Goal: Transaction & Acquisition: Purchase product/service

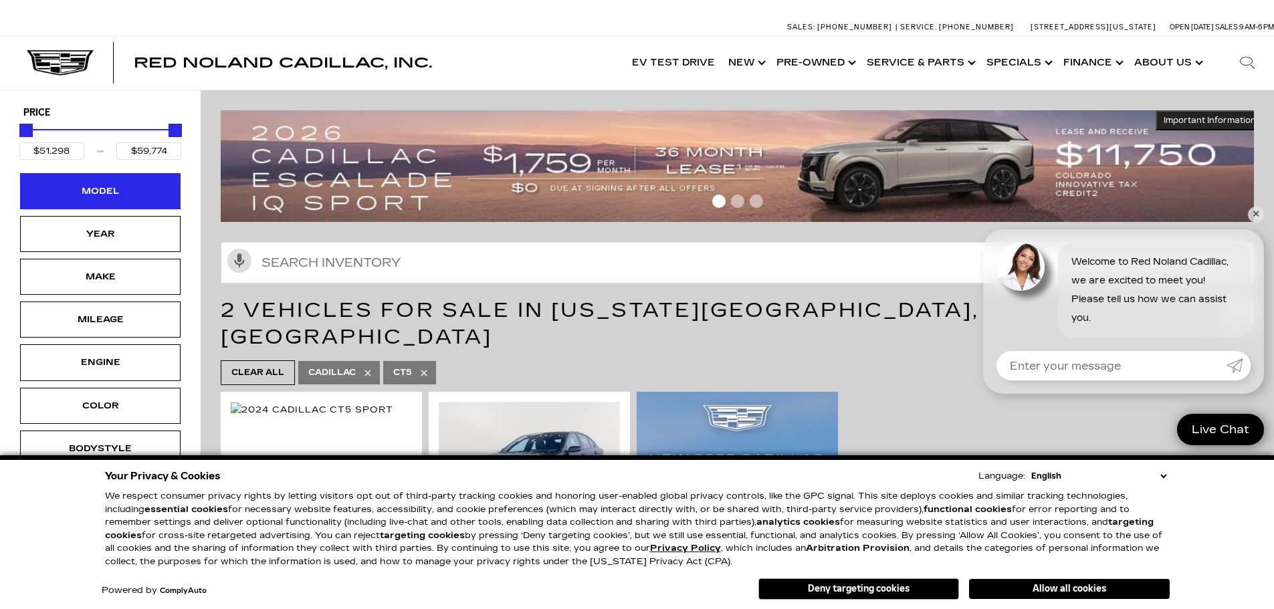
click at [104, 197] on div "Model" at bounding box center [100, 191] width 67 height 15
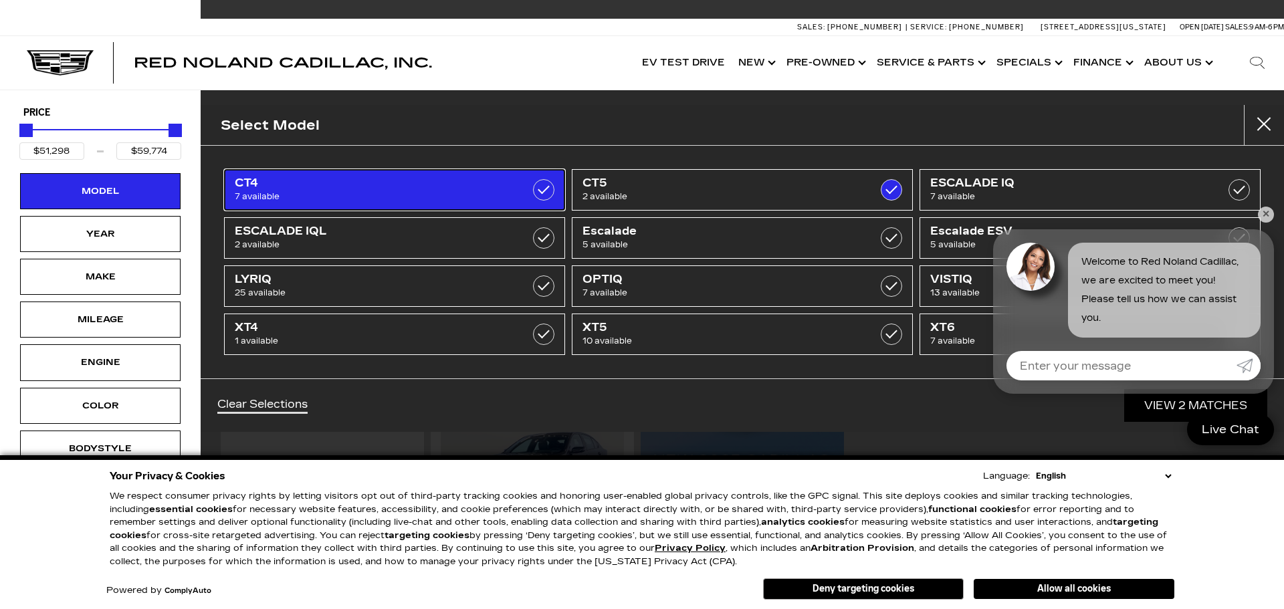
click at [302, 193] on span "7 available" at bounding box center [371, 196] width 272 height 13
type input "$44,684"
checkbox input "true"
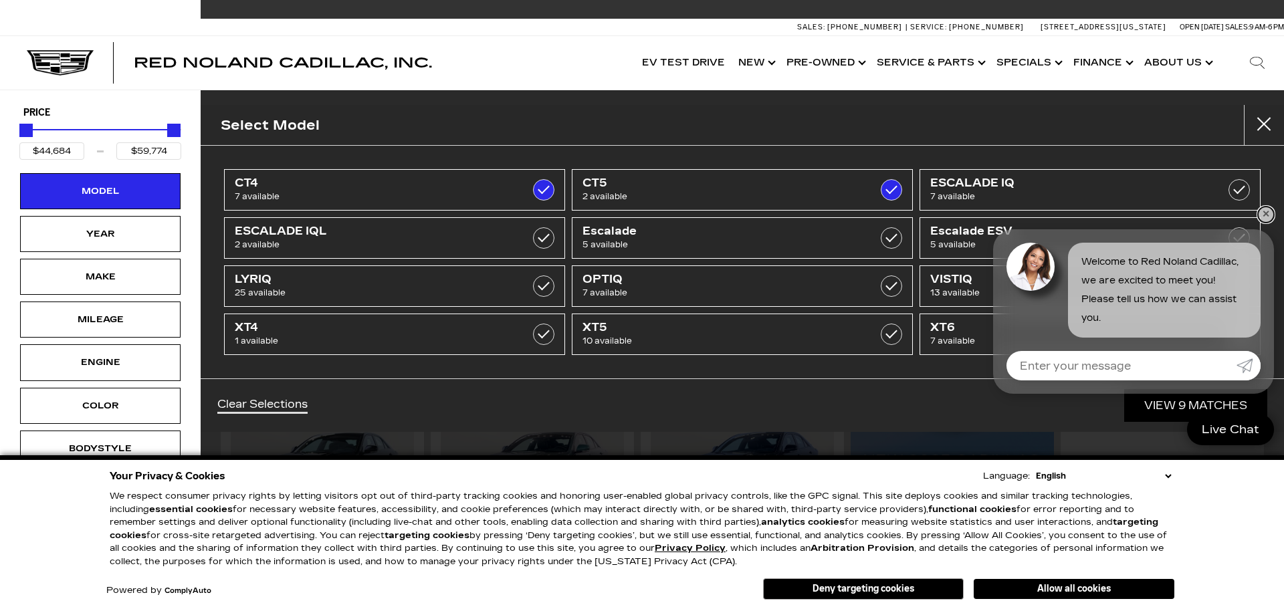
click at [1267, 216] on link "✕" at bounding box center [1266, 215] width 16 height 16
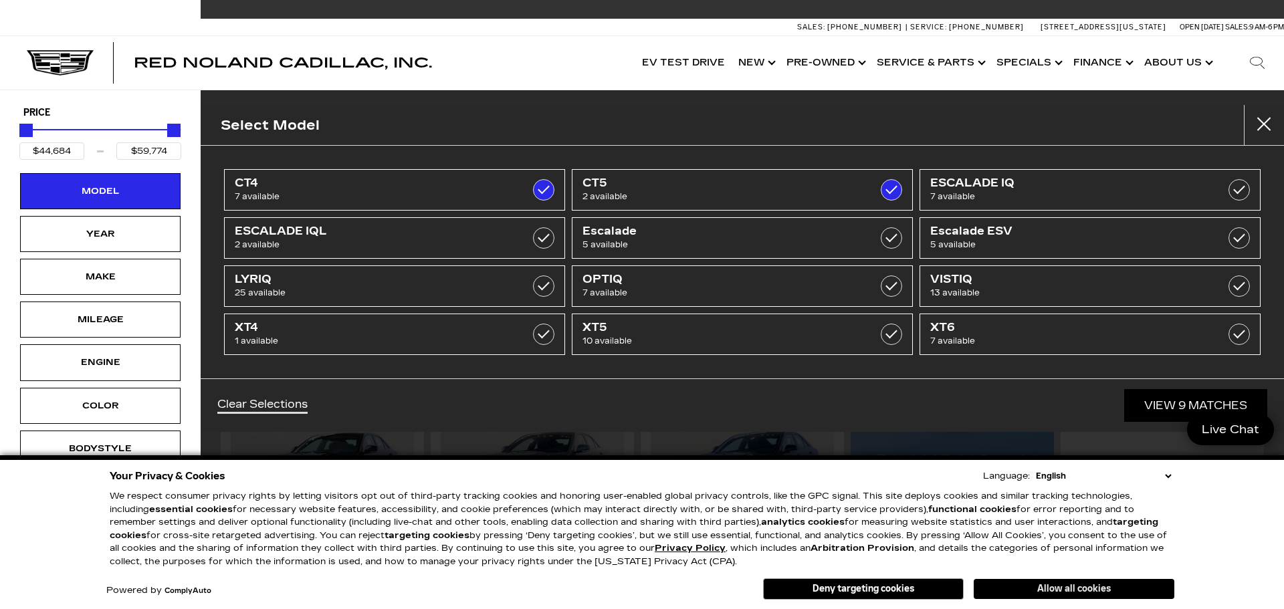
click at [1047, 588] on button "Allow all cookies" at bounding box center [1074, 589] width 201 height 20
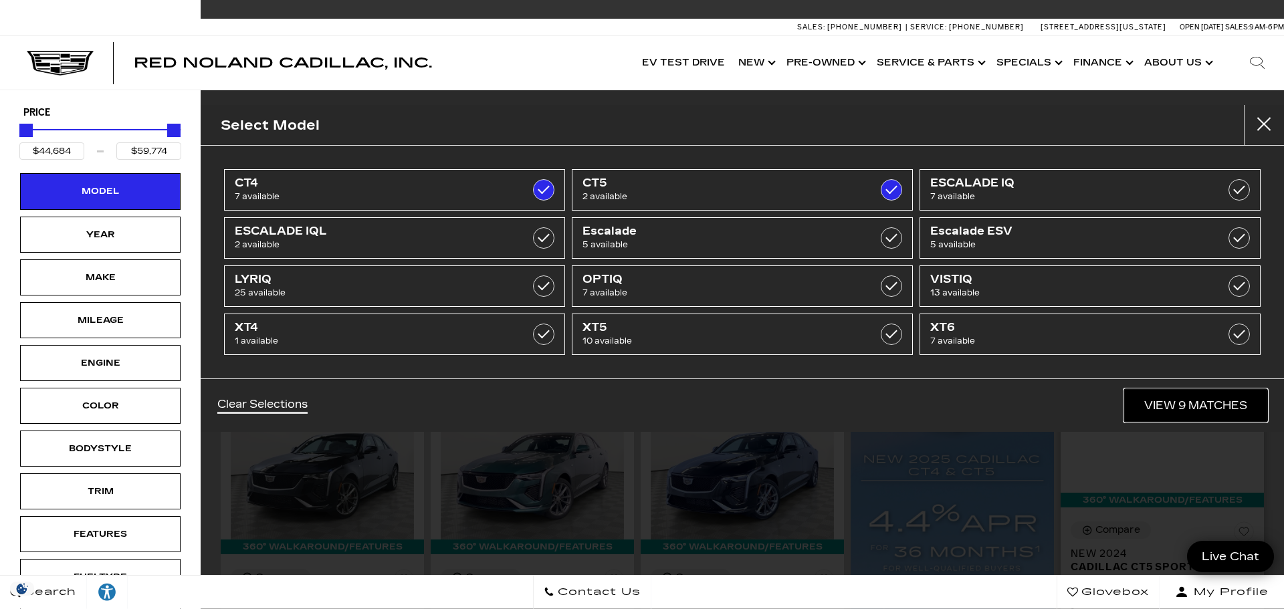
click at [1241, 415] on link "View 9 Matches" at bounding box center [1195, 405] width 143 height 33
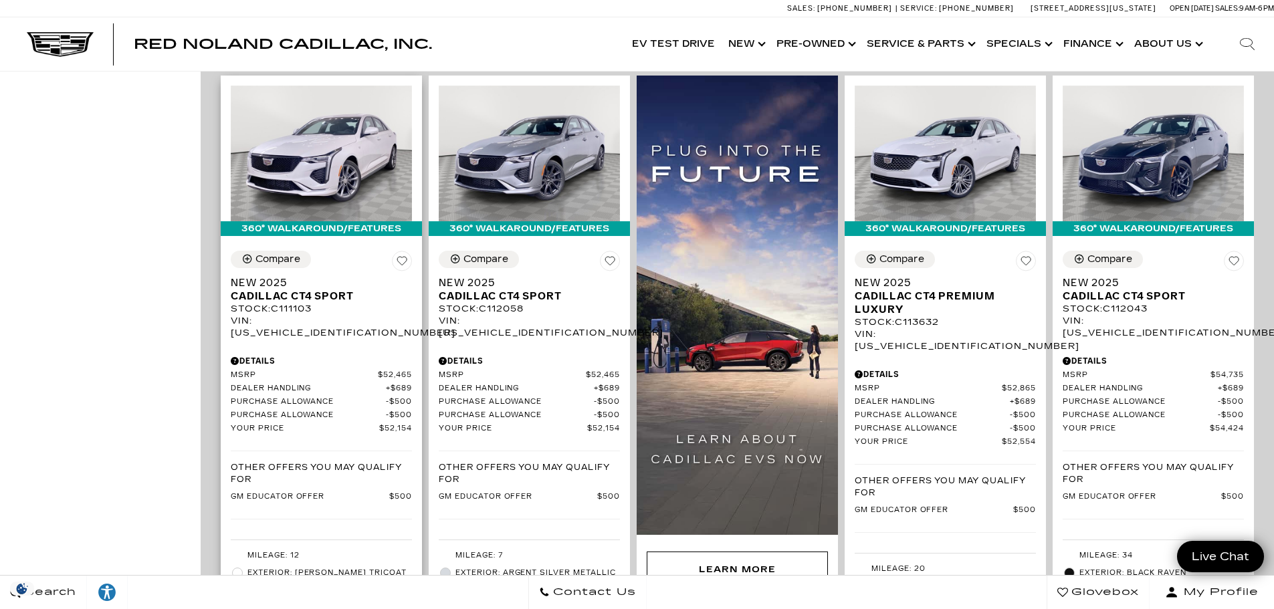
scroll to position [802, 0]
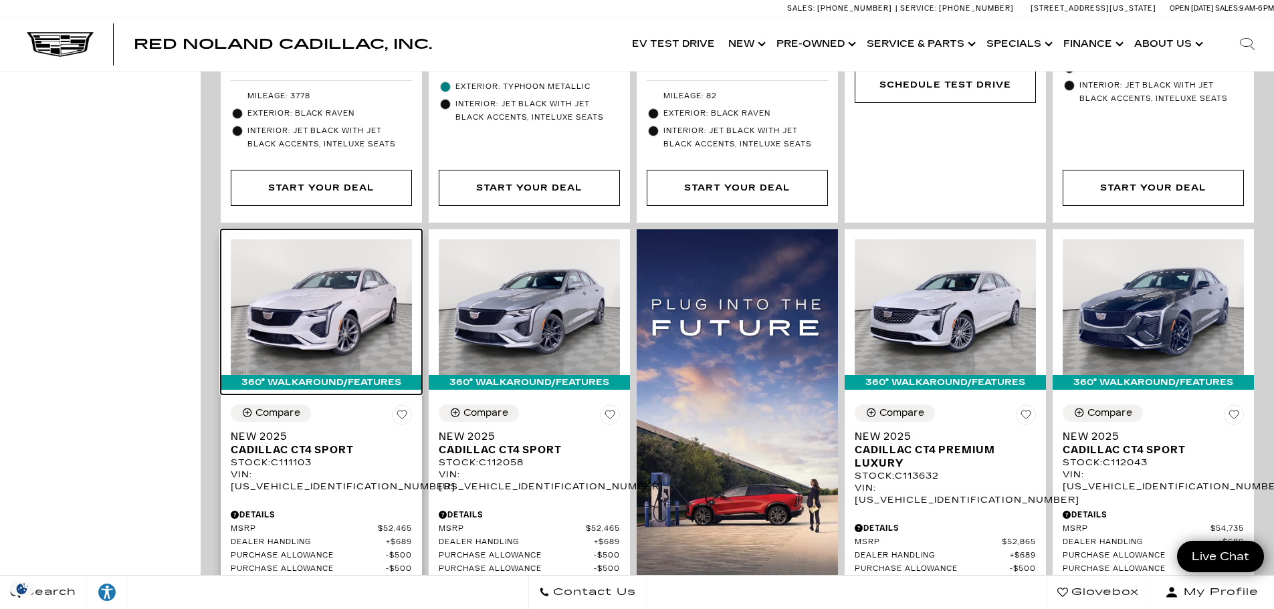
click at [300, 270] on img at bounding box center [321, 307] width 181 height 136
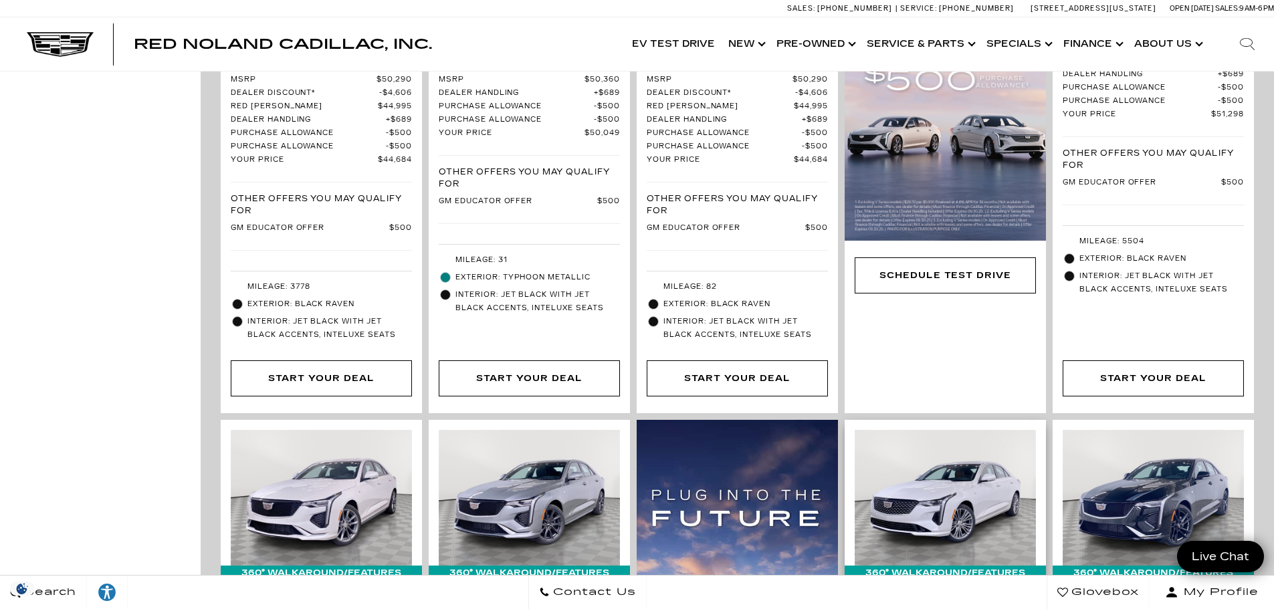
scroll to position [802, 0]
